Goal: Find specific page/section: Find specific page/section

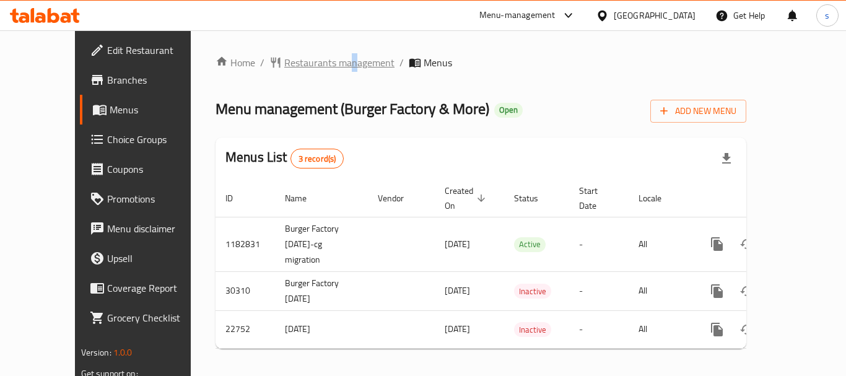
click at [305, 58] on div "Home / Restaurants management / Menus Menu management ( Burger Factory & More )…" at bounding box center [481, 206] width 580 height 353
click at [284, 67] on span "Restaurants management" at bounding box center [339, 62] width 110 height 15
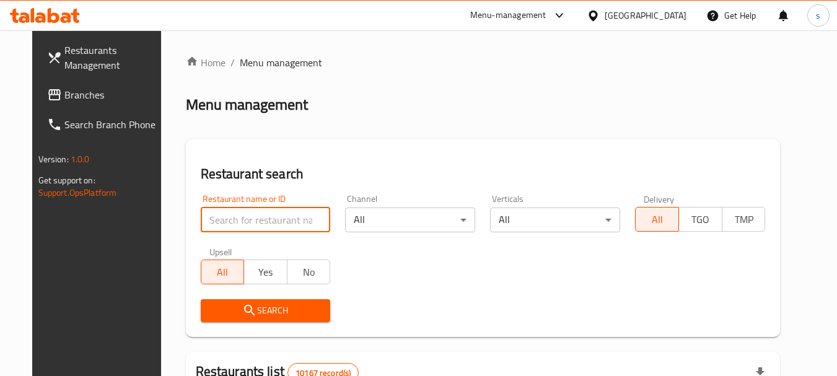
click at [230, 229] on input "search" at bounding box center [266, 220] width 130 height 25
paste input "12007"
type input "12007"
click button "Search" at bounding box center [266, 310] width 130 height 23
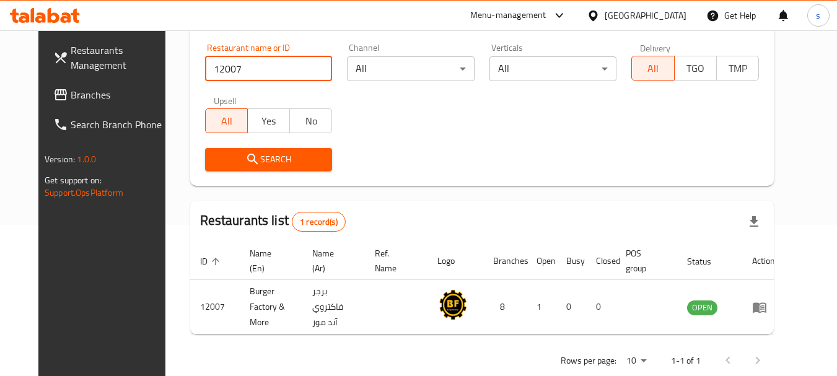
scroll to position [166, 0]
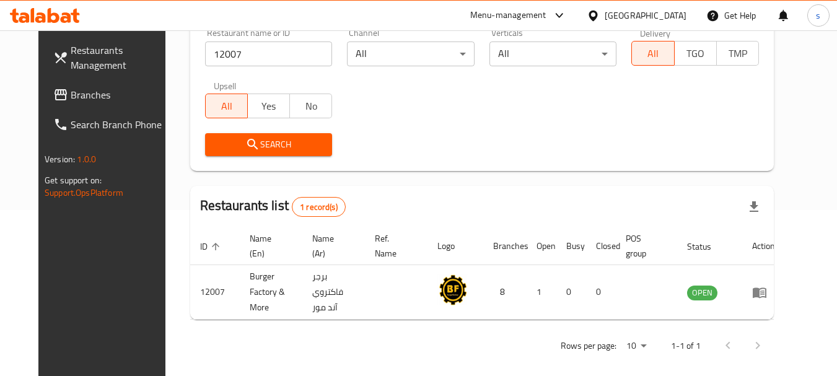
click at [678, 13] on div "[GEOGRAPHIC_DATA]" at bounding box center [646, 16] width 82 height 14
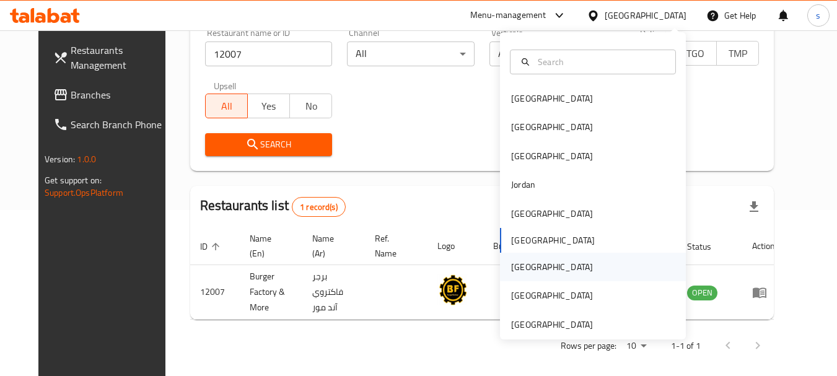
click at [522, 264] on div "[GEOGRAPHIC_DATA]" at bounding box center [552, 267] width 82 height 14
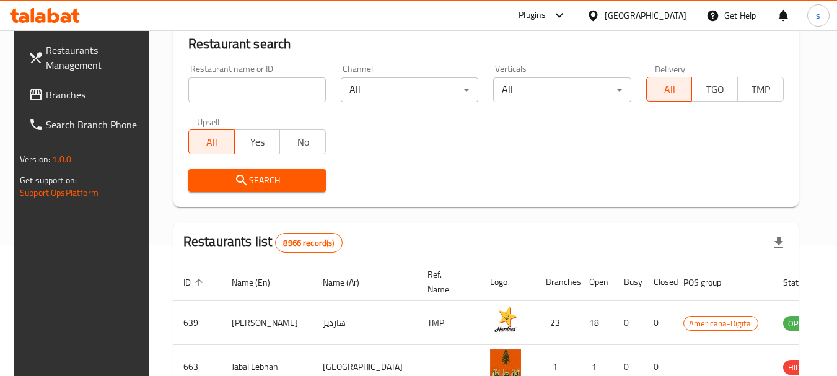
scroll to position [166, 0]
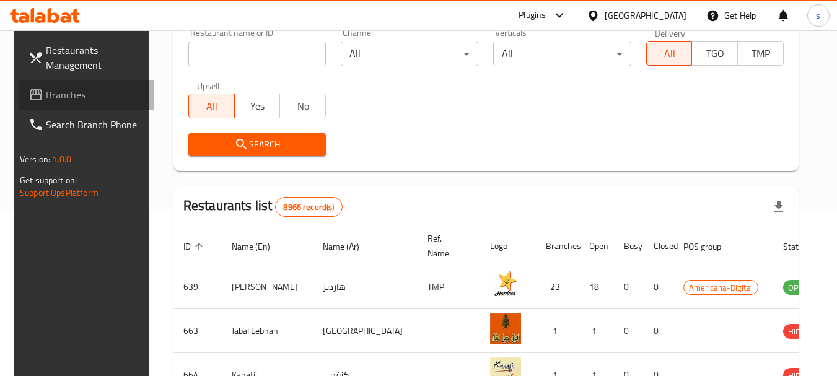
click at [63, 92] on span "Branches" at bounding box center [95, 94] width 98 height 15
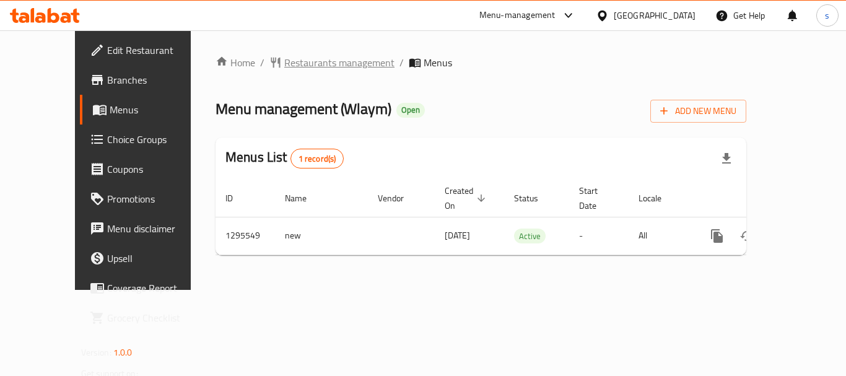
click at [284, 64] on span "Restaurants management" at bounding box center [339, 62] width 110 height 15
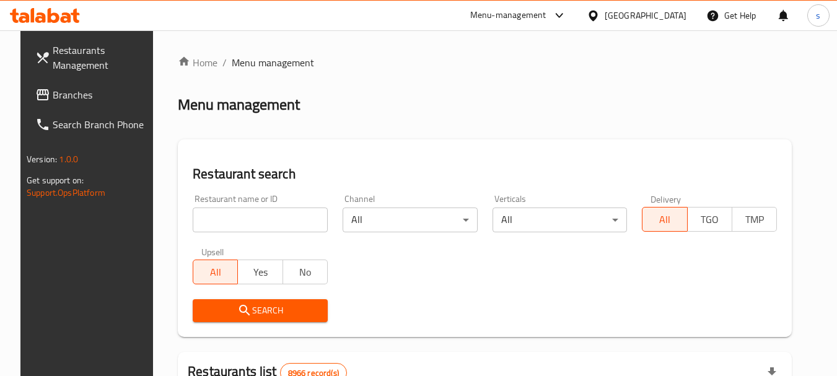
click at [266, 211] on input "search" at bounding box center [260, 220] width 135 height 25
paste input "699776"
type input "699776"
click button "Search" at bounding box center [260, 310] width 135 height 23
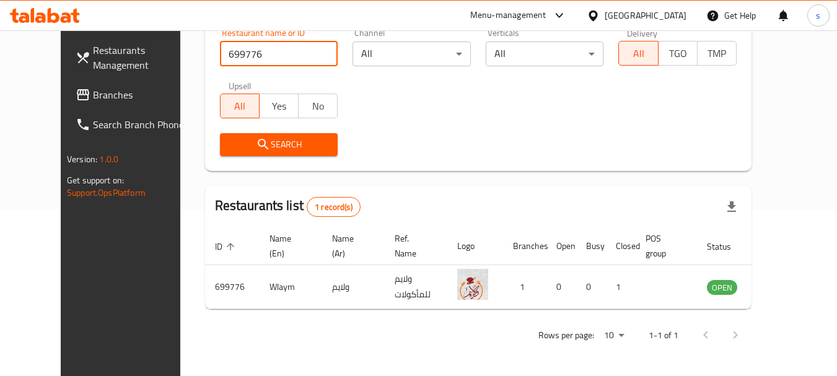
scroll to position [166, 0]
click at [667, 18] on div "[GEOGRAPHIC_DATA]" at bounding box center [646, 16] width 82 height 14
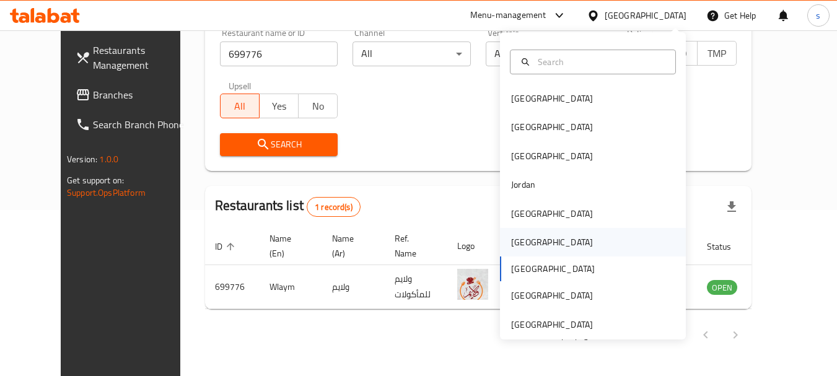
click at [527, 240] on div "[GEOGRAPHIC_DATA]" at bounding box center [552, 242] width 102 height 28
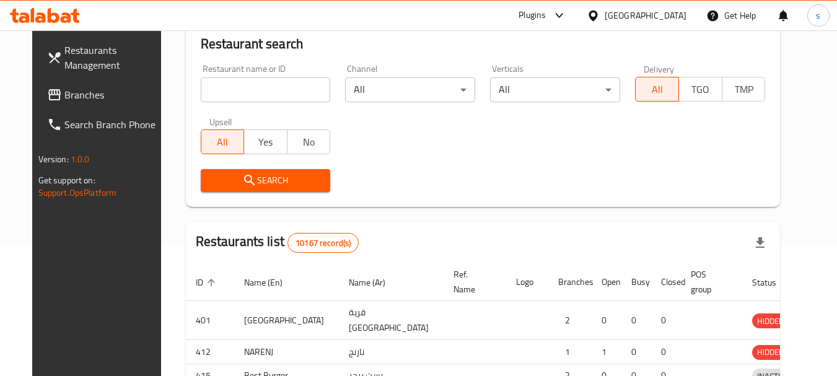
scroll to position [166, 0]
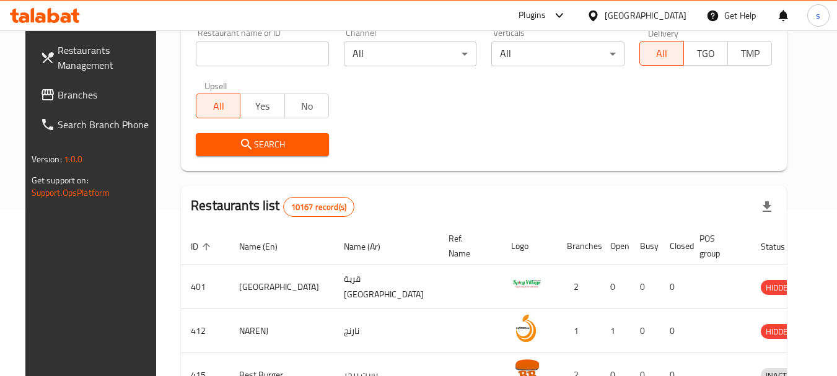
click at [58, 94] on span "Branches" at bounding box center [107, 94] width 98 height 15
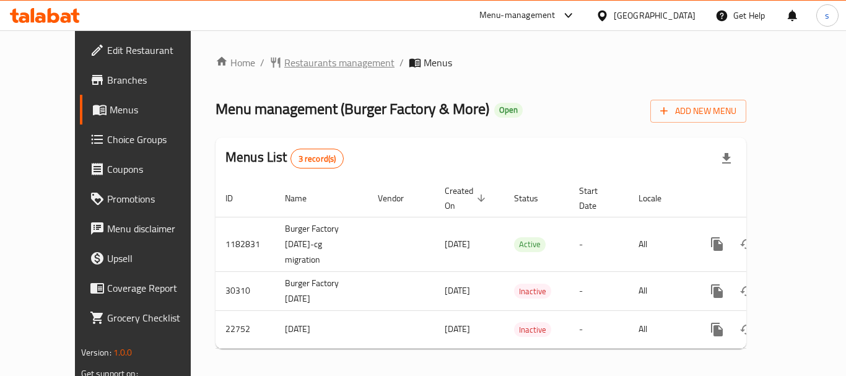
click at [284, 63] on span "Restaurants management" at bounding box center [339, 62] width 110 height 15
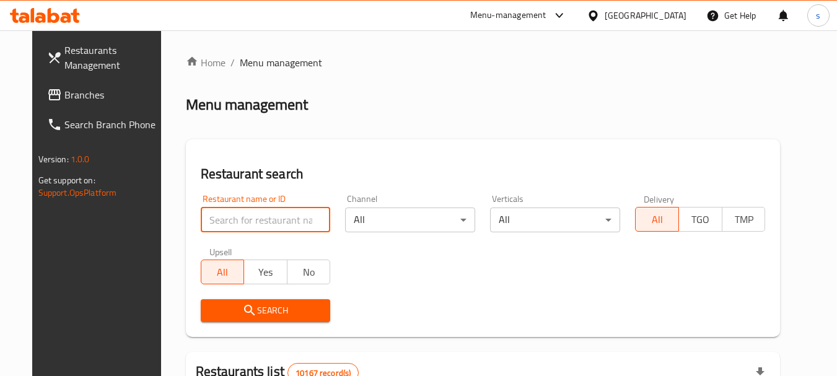
click at [294, 223] on input "search" at bounding box center [266, 220] width 130 height 25
paste input "12007"
type input "12007"
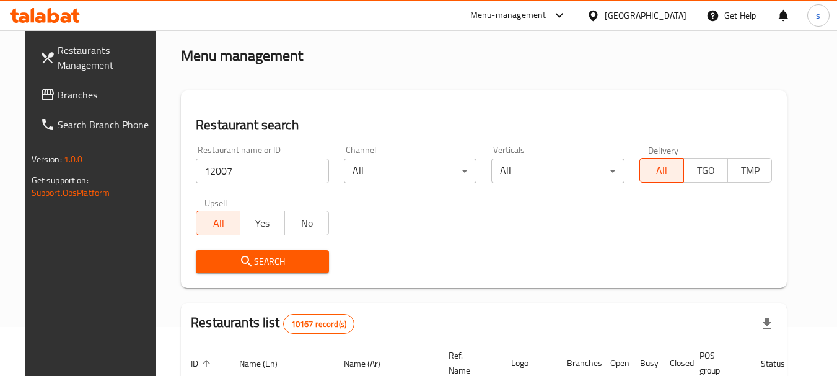
scroll to position [124, 0]
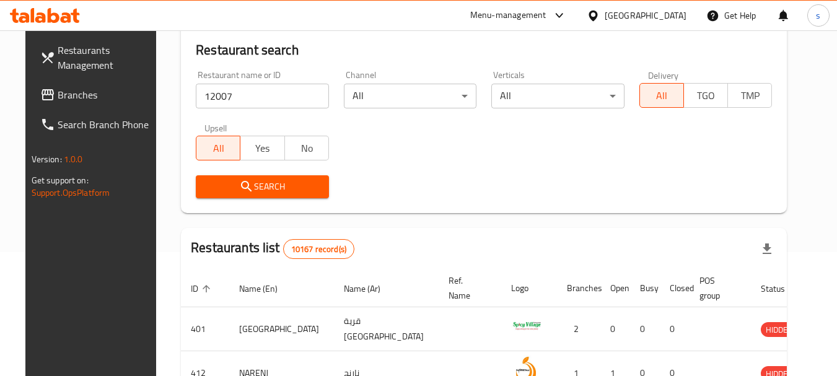
click at [276, 187] on span "Search" at bounding box center [262, 186] width 113 height 15
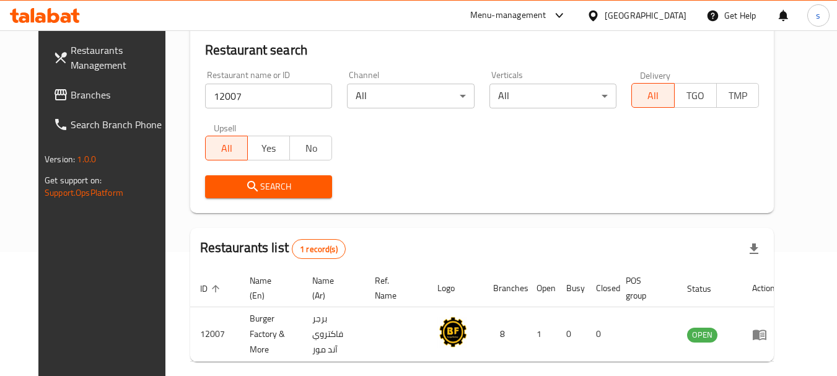
click at [666, 16] on div "[GEOGRAPHIC_DATA]" at bounding box center [646, 16] width 82 height 14
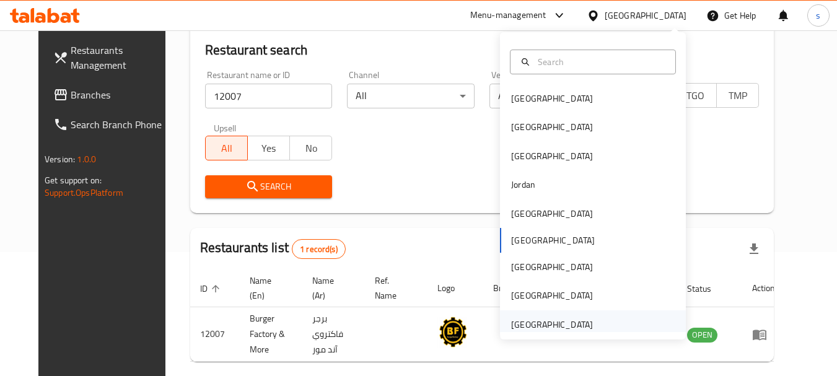
click at [620, 317] on div "[GEOGRAPHIC_DATA]" at bounding box center [593, 324] width 186 height 28
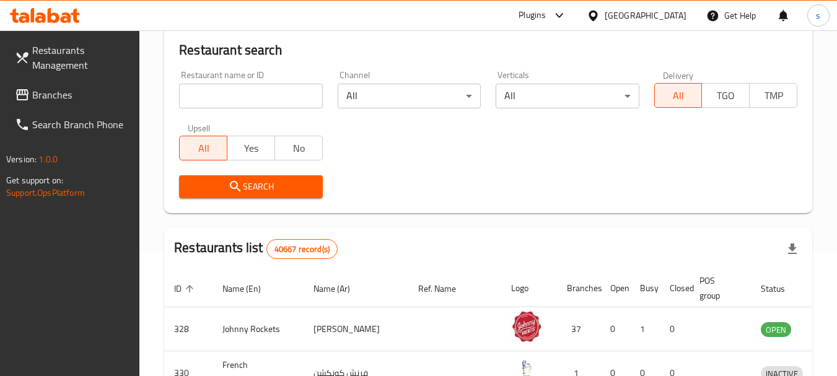
click at [65, 95] on span "Branches" at bounding box center [81, 94] width 98 height 15
